Goal: Check status: Check status

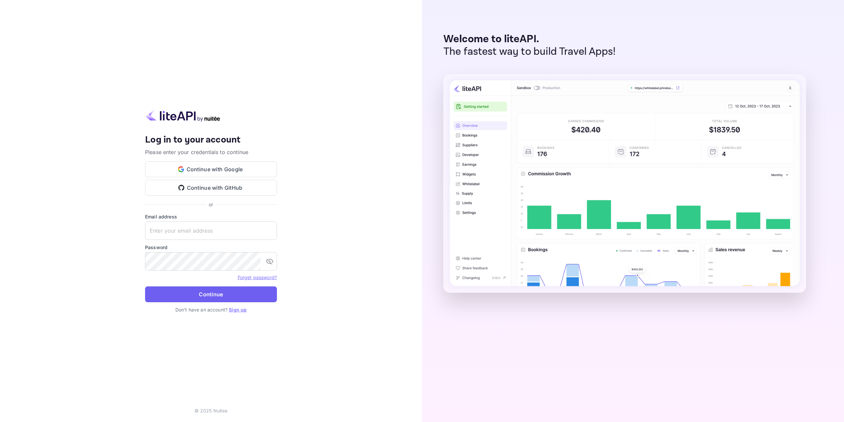
type input "[EMAIL_ADDRESS][DOMAIN_NAME]"
click at [210, 293] on button "Continue" at bounding box center [211, 294] width 132 height 16
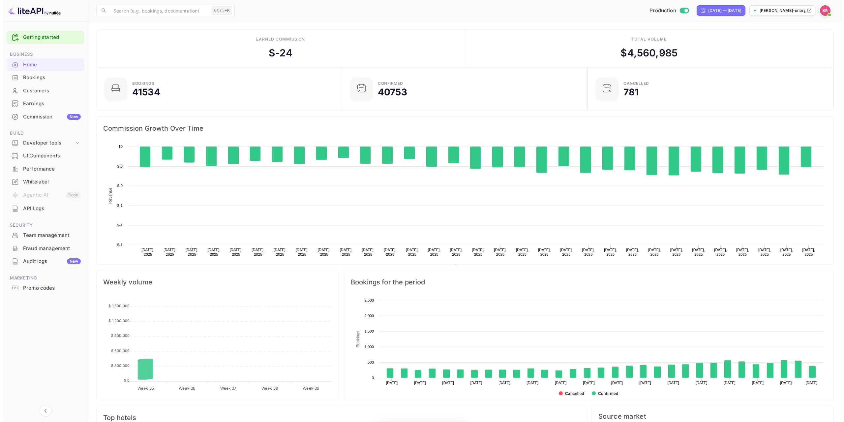
scroll to position [102, 237]
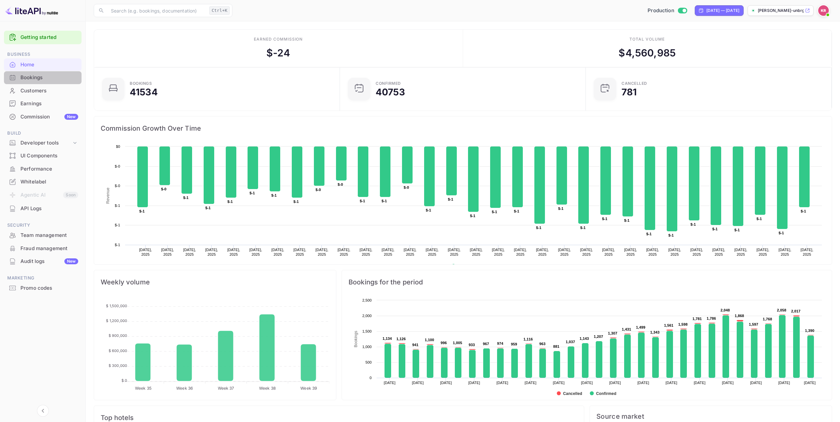
click at [43, 79] on div "Bookings" at bounding box center [49, 78] width 58 height 8
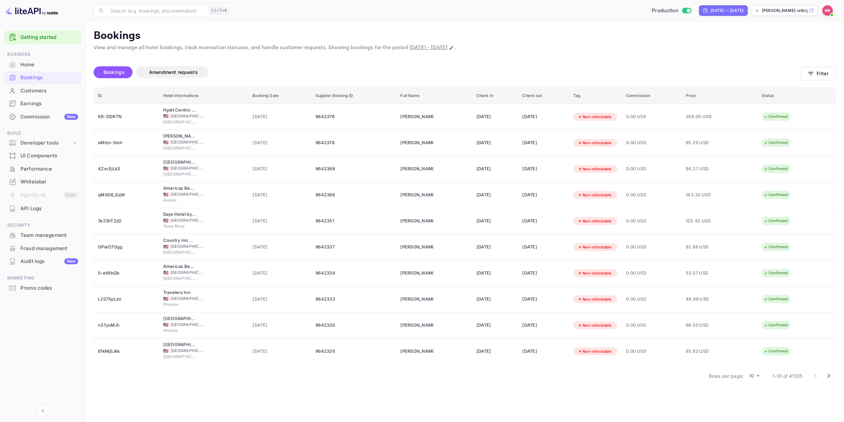
click at [123, 72] on span "Bookings" at bounding box center [114, 72] width 21 height 6
click at [825, 74] on button "Filter" at bounding box center [819, 74] width 35 height 14
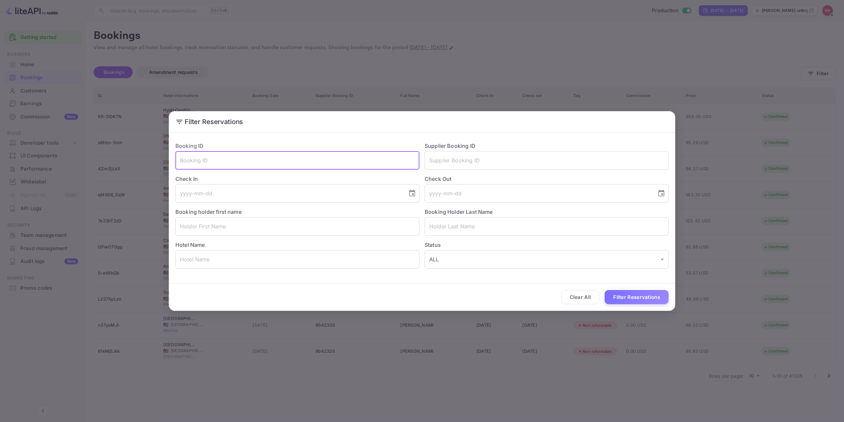
click at [271, 159] on input "text" at bounding box center [297, 160] width 244 height 18
paste input "KlVuA_7F2"
click at [183, 159] on input "KlVuA_7F2" at bounding box center [297, 160] width 244 height 18
type input "KlVuA_7F2"
click at [627, 299] on button "Filter Reservations" at bounding box center [637, 297] width 64 height 14
